Goal: Task Accomplishment & Management: Manage account settings

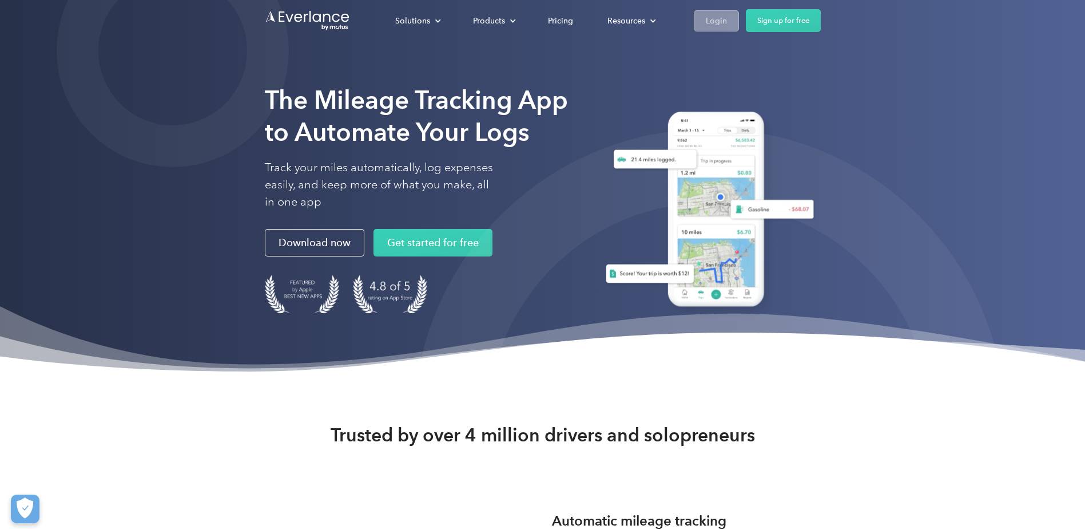
click at [719, 18] on div "Login" at bounding box center [716, 21] width 21 height 14
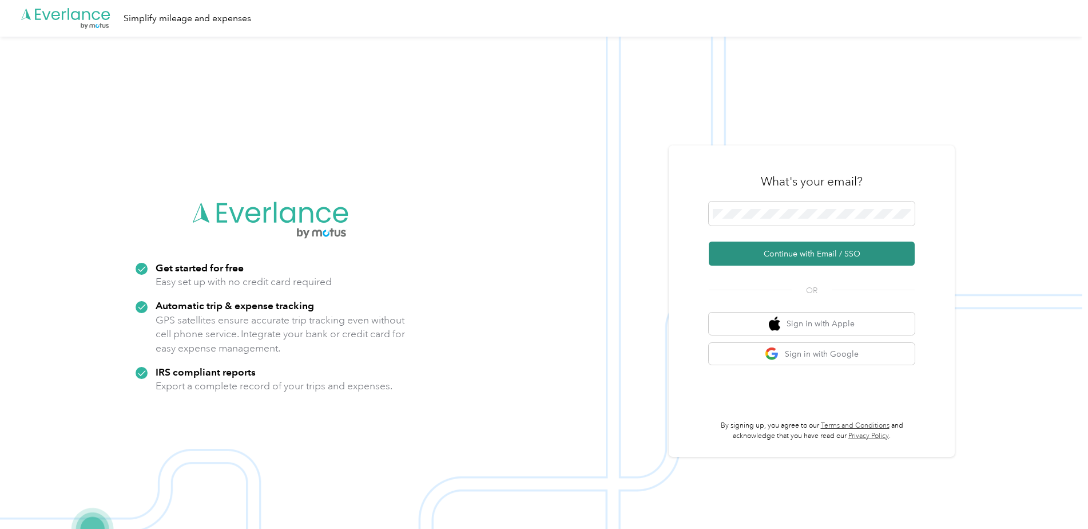
click at [807, 255] on button "Continue with Email / SSO" at bounding box center [812, 253] width 206 height 24
